Goal: Transaction & Acquisition: Purchase product/service

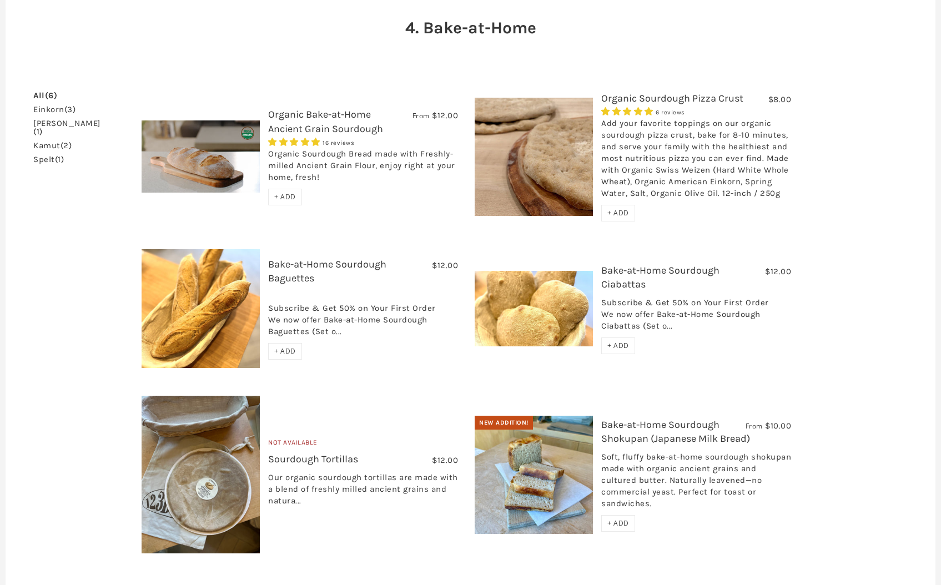
scroll to position [124, 0]
click at [281, 267] on link "Bake-at-Home Sourdough Baguettes" at bounding box center [327, 271] width 118 height 26
click at [287, 351] on span "+ ADD" at bounding box center [285, 350] width 22 height 9
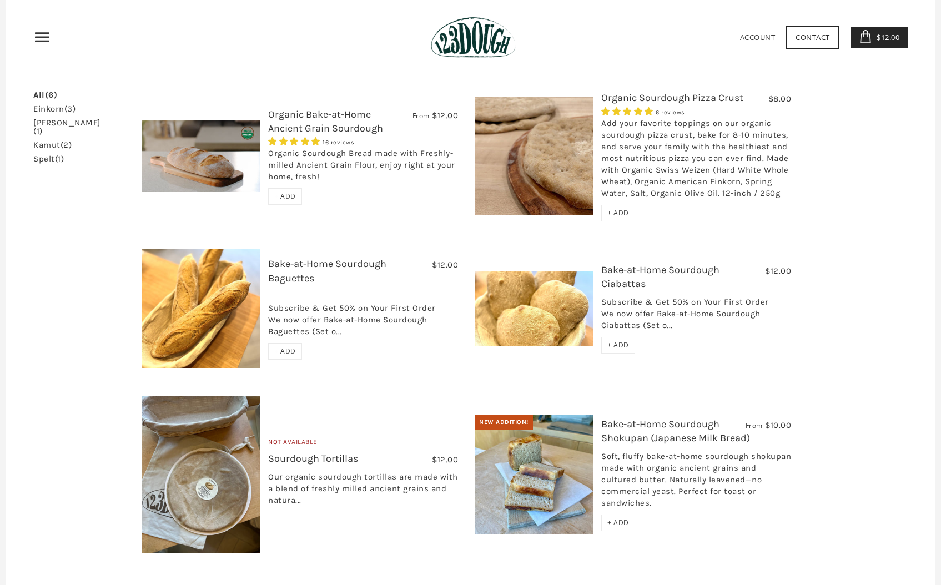
click at [284, 346] on span "+ ADD" at bounding box center [285, 350] width 22 height 9
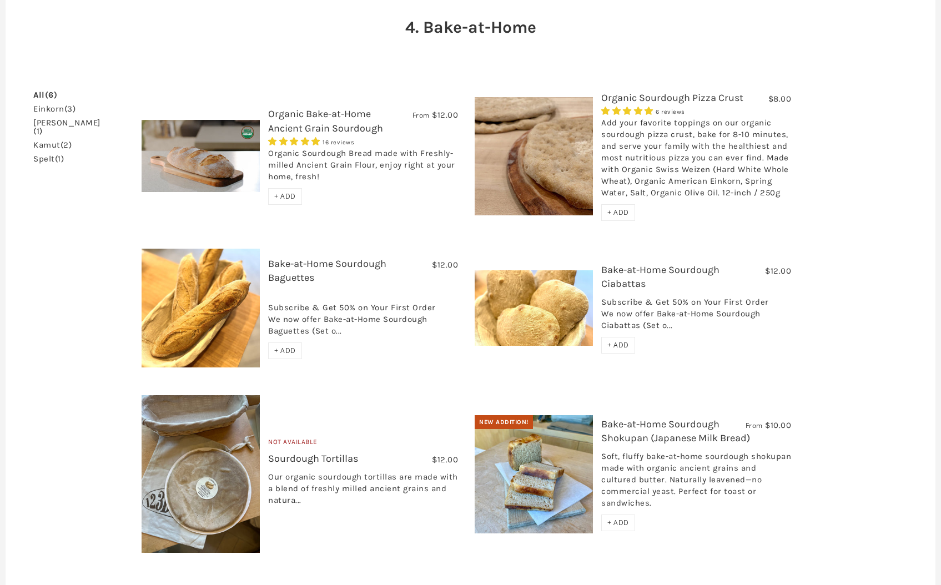
click at [617, 213] on span "+ ADD" at bounding box center [618, 212] width 22 height 9
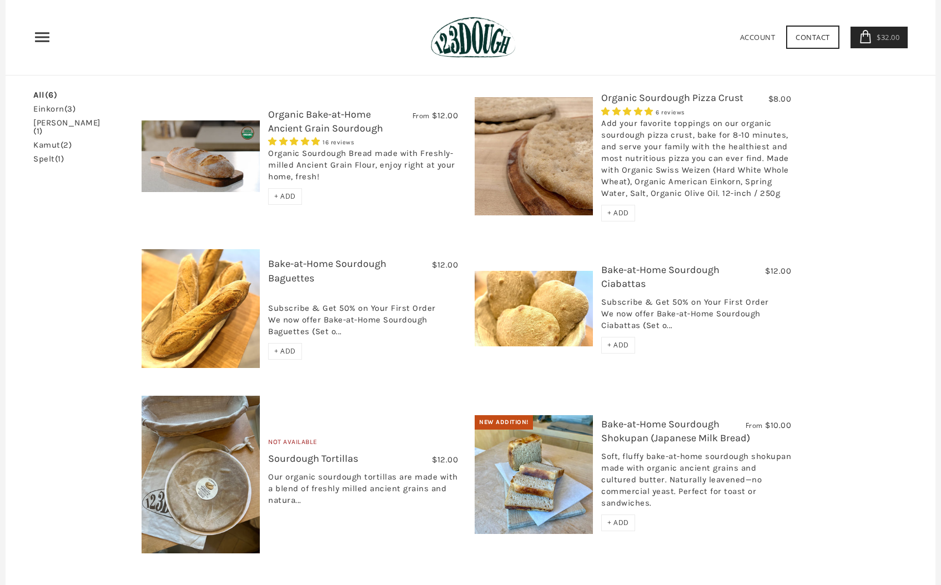
click at [619, 212] on span "+ ADD" at bounding box center [618, 212] width 22 height 9
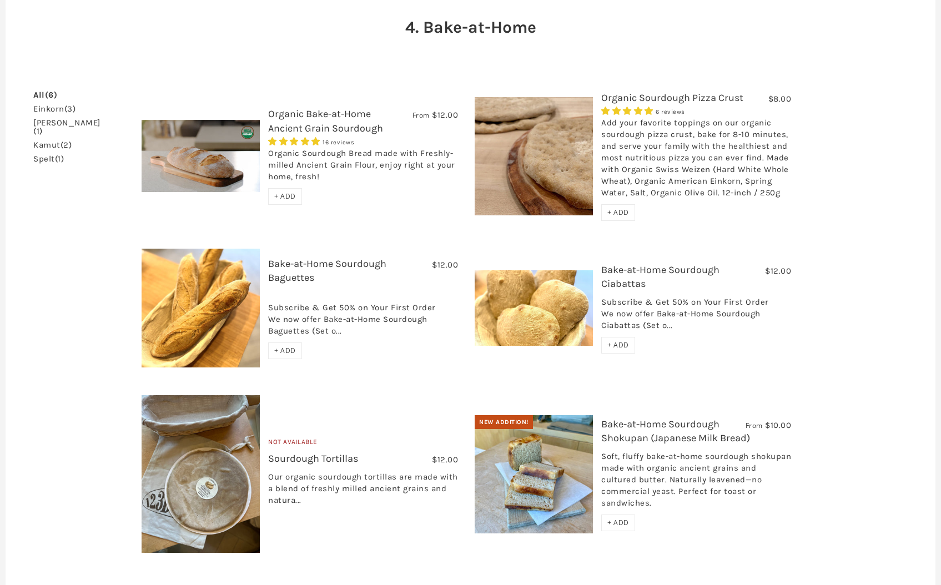
click at [292, 195] on span "+ ADD" at bounding box center [285, 195] width 22 height 9
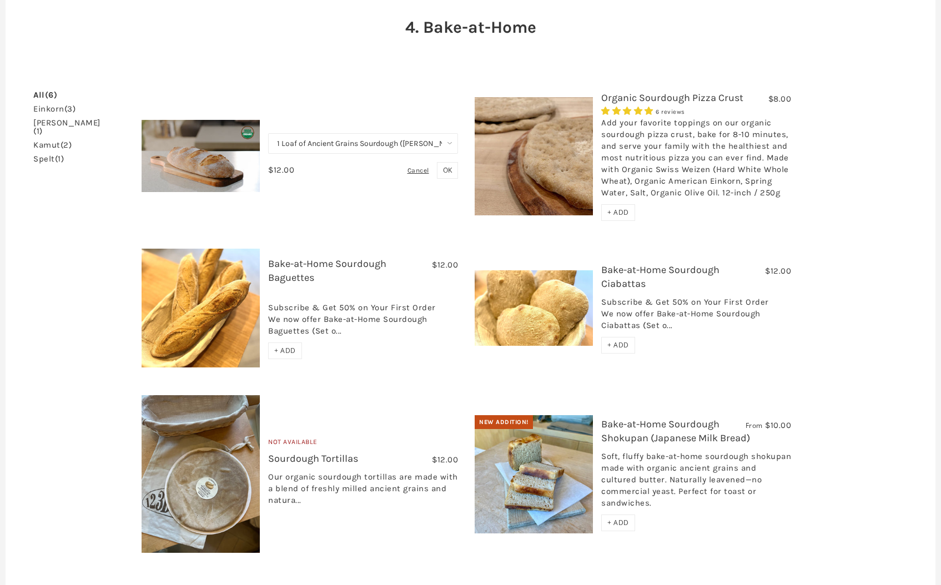
click at [448, 171] on span "OK" at bounding box center [447, 169] width 9 height 9
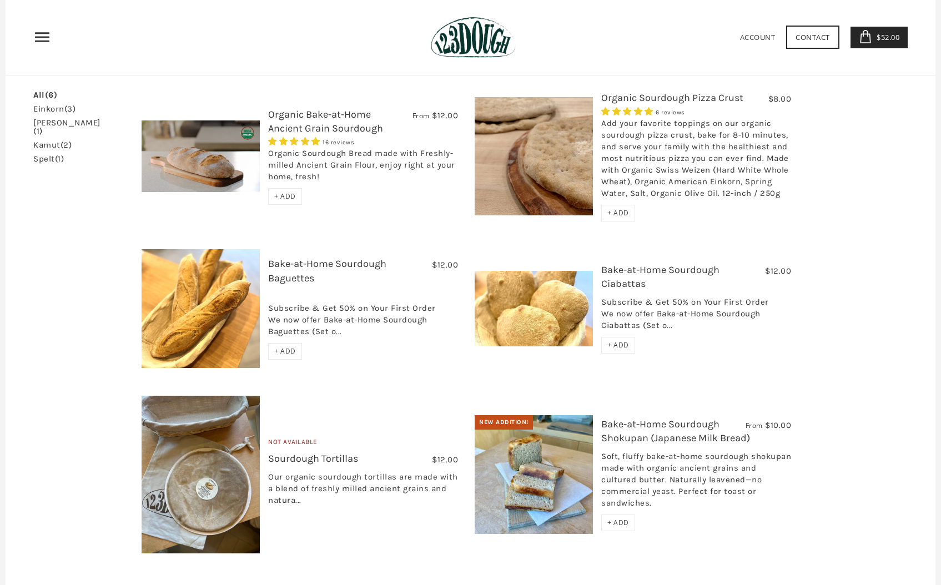
click at [289, 194] on span "+ ADD" at bounding box center [285, 195] width 22 height 9
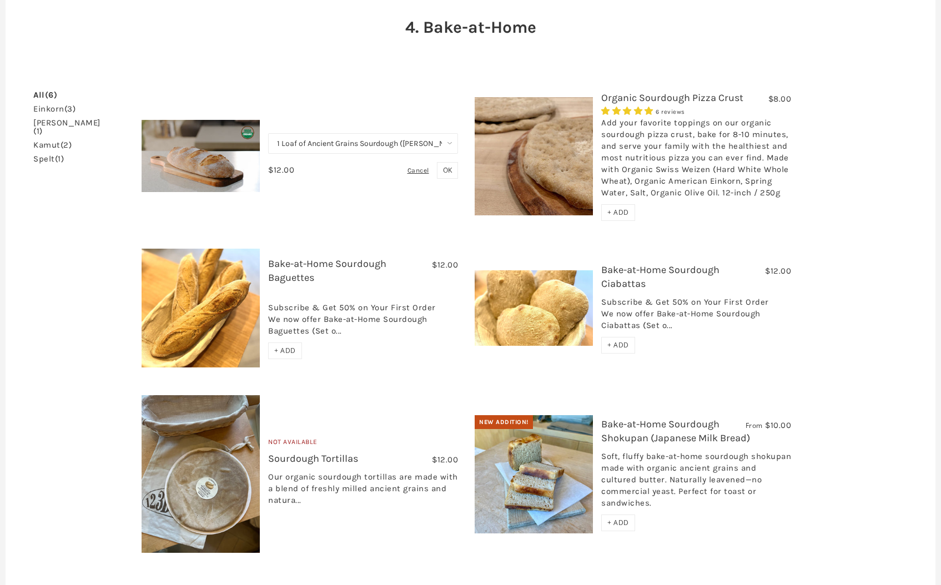
click at [445, 168] on span "OK" at bounding box center [447, 169] width 9 height 9
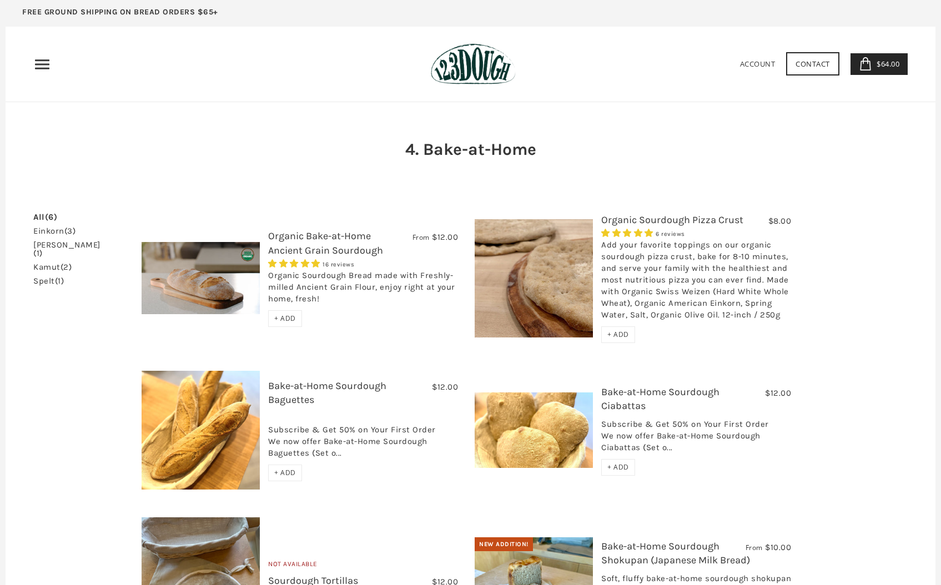
scroll to position [17, 0]
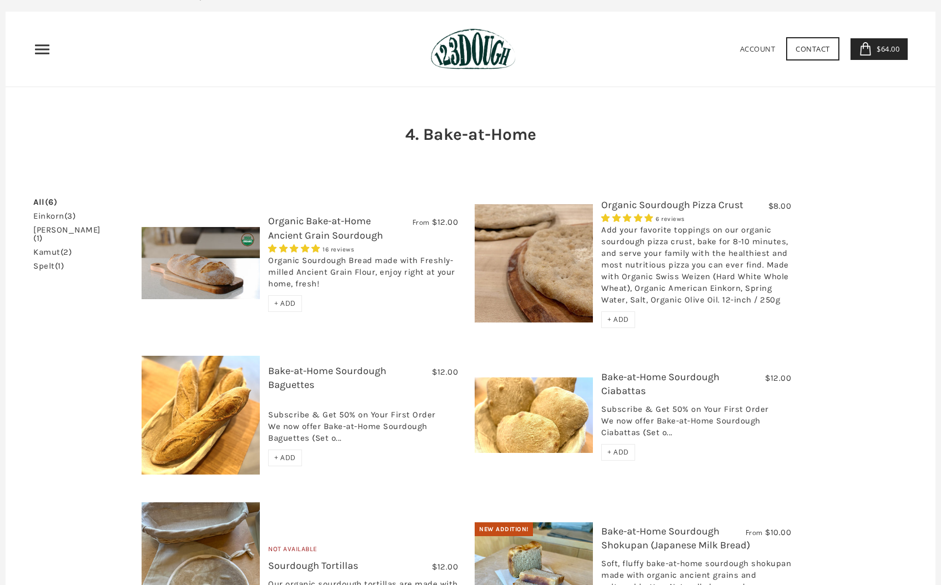
click at [289, 456] on span "+ ADD" at bounding box center [285, 457] width 22 height 9
click at [877, 49] on span "$76.00" at bounding box center [887, 49] width 26 height 10
